Goal: Information Seeking & Learning: Learn about a topic

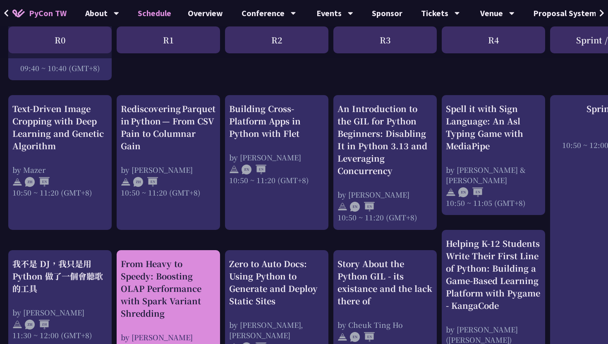
scroll to position [326, 0]
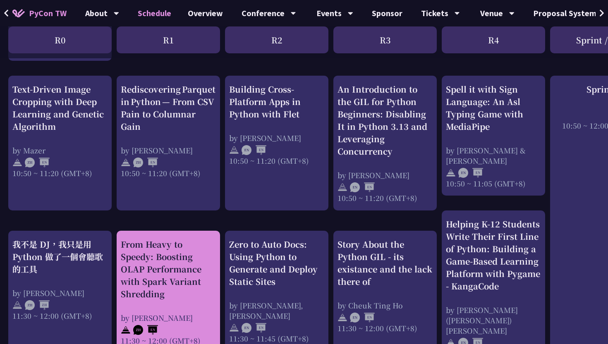
click at [188, 292] on div "From Heavy to Speedy: Boosting OLAP Performance with Spark Variant Shredding" at bounding box center [168, 269] width 95 height 62
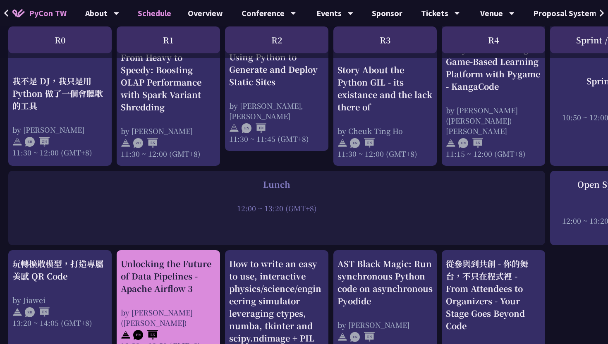
scroll to position [590, 0]
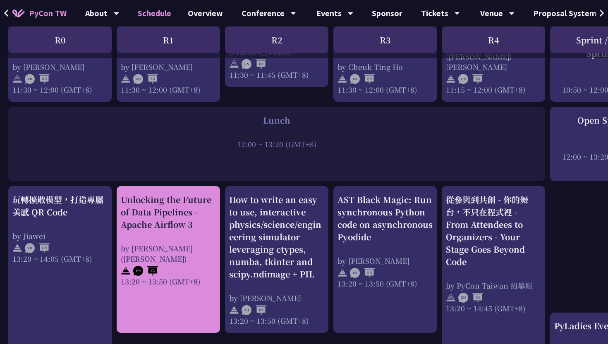
click at [190, 264] on div at bounding box center [168, 270] width 95 height 12
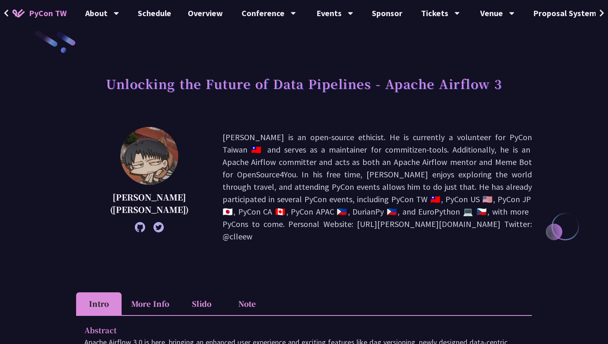
scroll to position [19, 0]
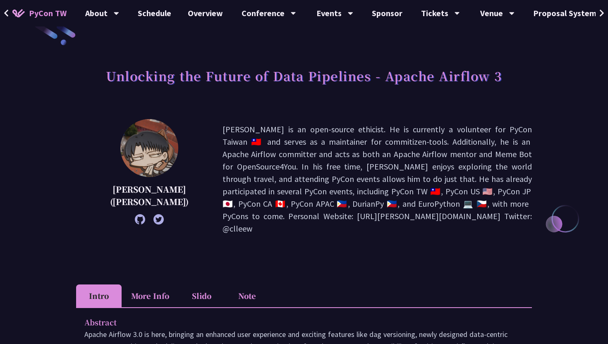
click at [205, 285] on li "Slido" at bounding box center [202, 296] width 46 height 23
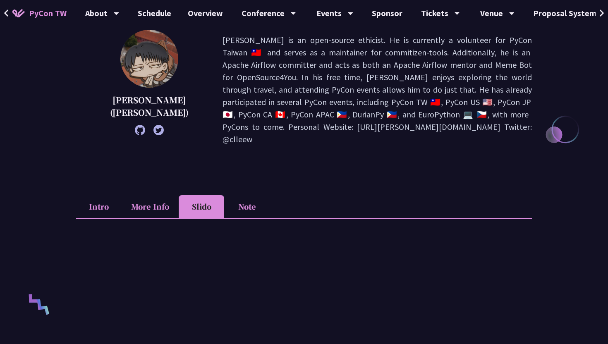
scroll to position [204, 0]
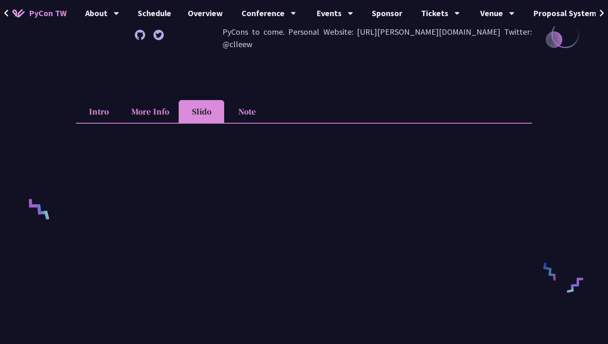
click at [244, 101] on li "Note" at bounding box center [247, 111] width 46 height 23
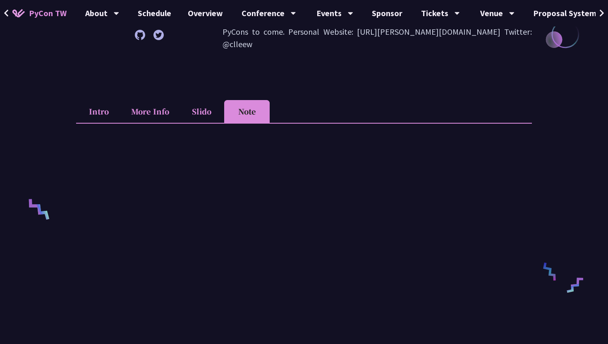
click at [154, 100] on li "More Info" at bounding box center [150, 111] width 57 height 23
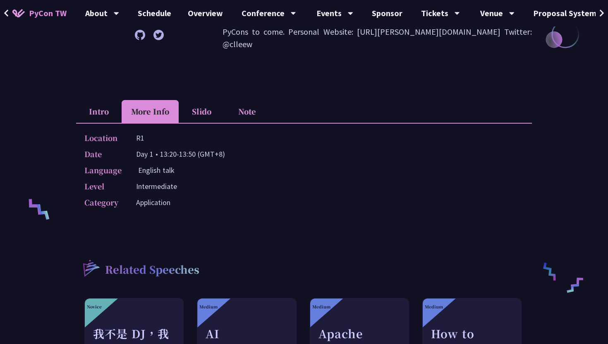
click at [99, 100] on li "Intro" at bounding box center [99, 111] width 46 height 23
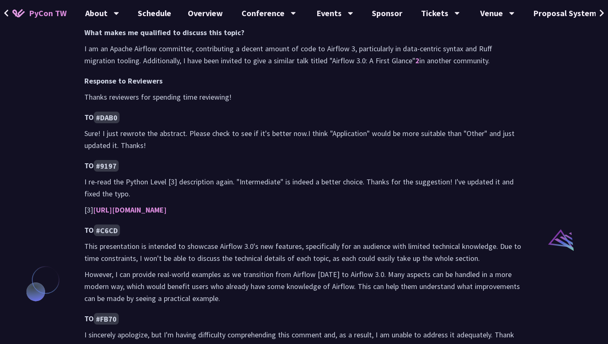
scroll to position [610, 0]
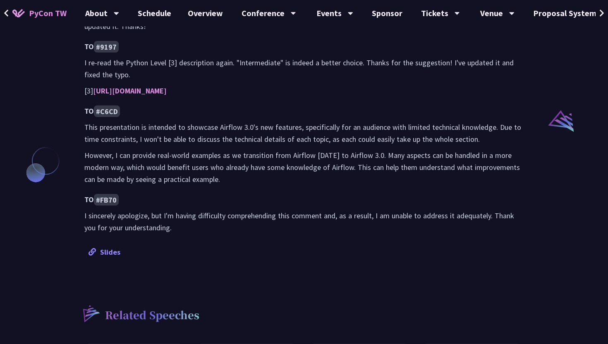
click at [110, 247] on link "Slides" at bounding box center [105, 252] width 32 height 10
